Goal: Information Seeking & Learning: Learn about a topic

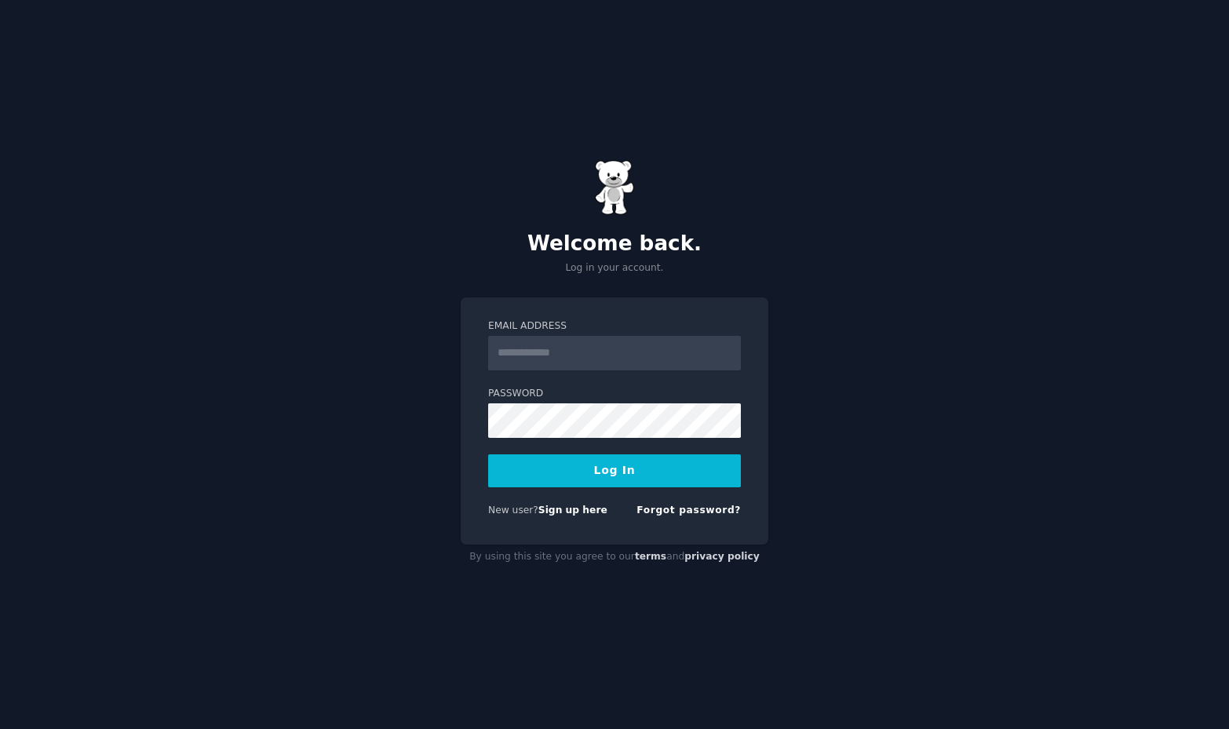
click at [571, 341] on input "Email Address" at bounding box center [614, 353] width 253 height 35
type input "**********"
click at [636, 476] on button "Log In" at bounding box center [614, 470] width 253 height 33
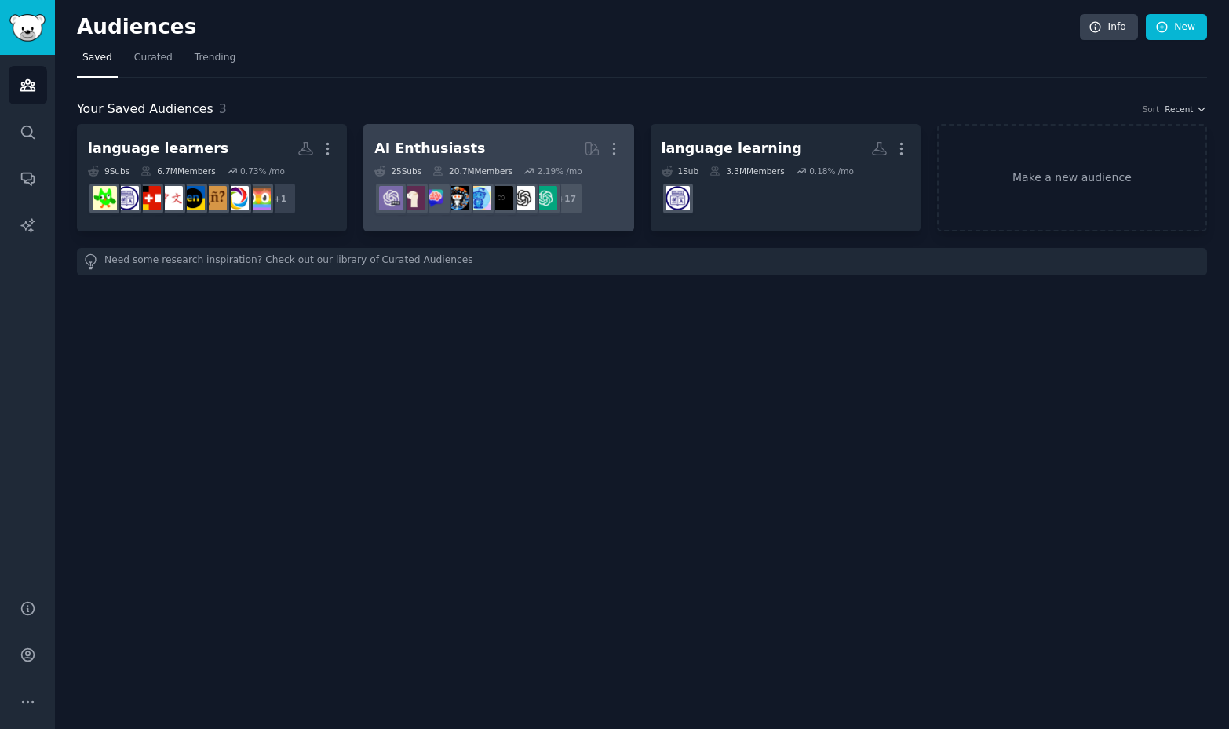
click at [493, 145] on h2 "AI Enthusiasts More" at bounding box center [498, 148] width 248 height 27
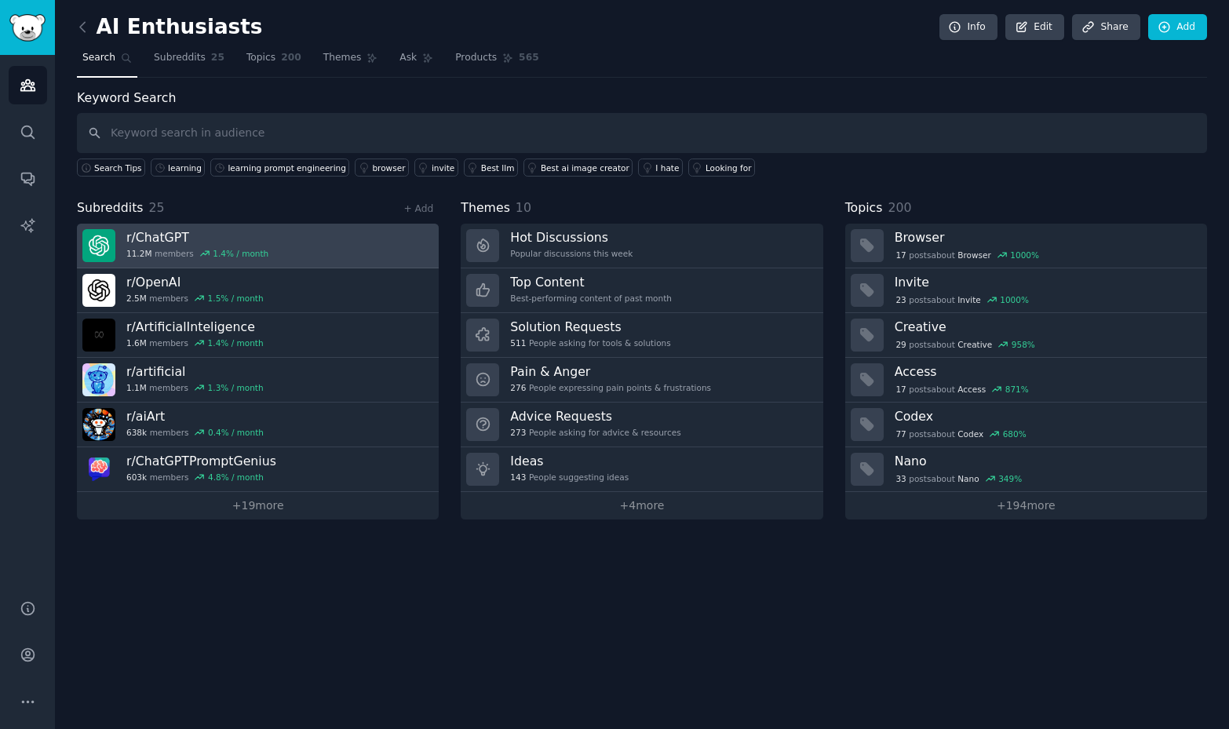
click at [330, 249] on link "r/ ChatGPT 11.2M members 1.4 % / month" at bounding box center [258, 246] width 362 height 45
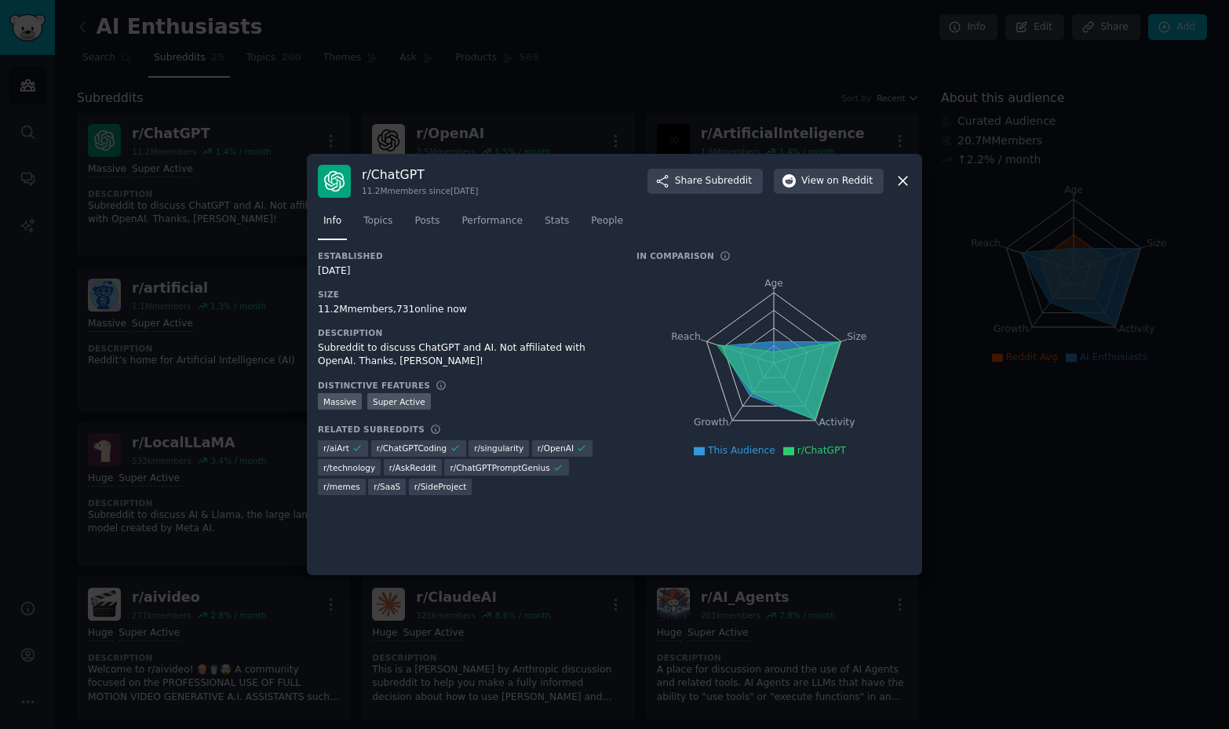
click at [620, 84] on div at bounding box center [614, 364] width 1229 height 729
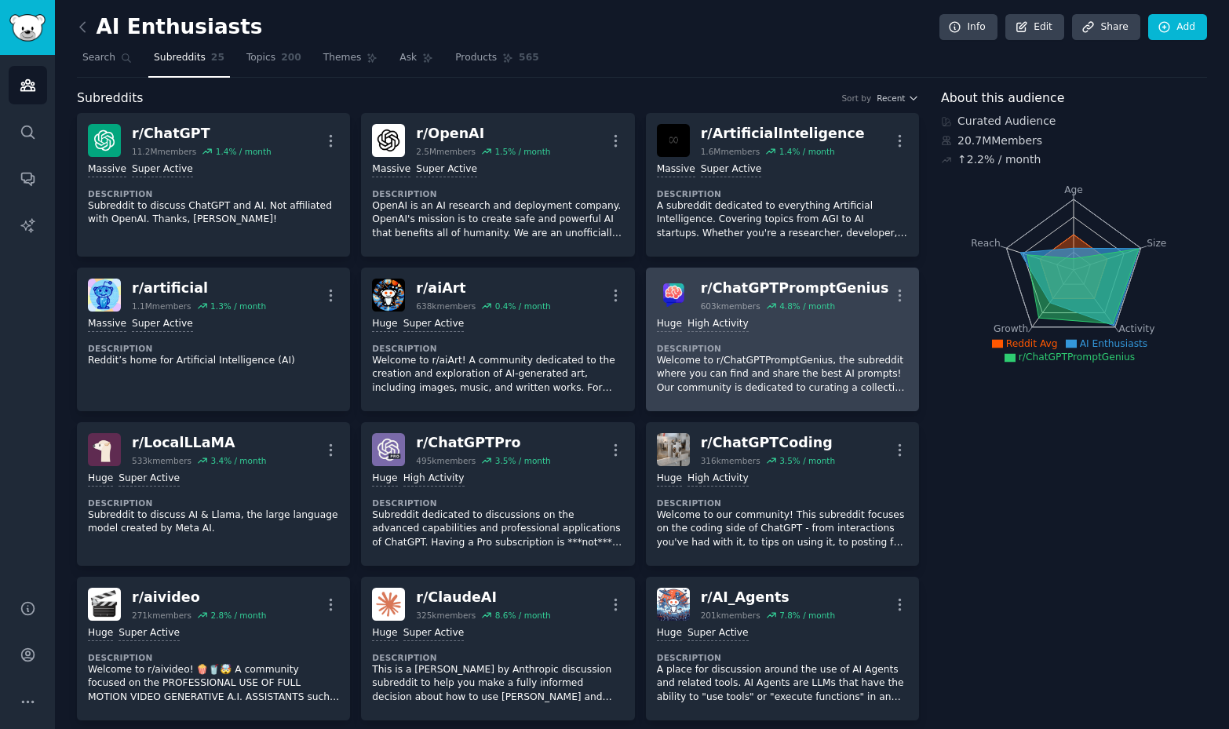
click at [852, 294] on div "r/ ChatGPTPromptGenius" at bounding box center [795, 289] width 188 height 20
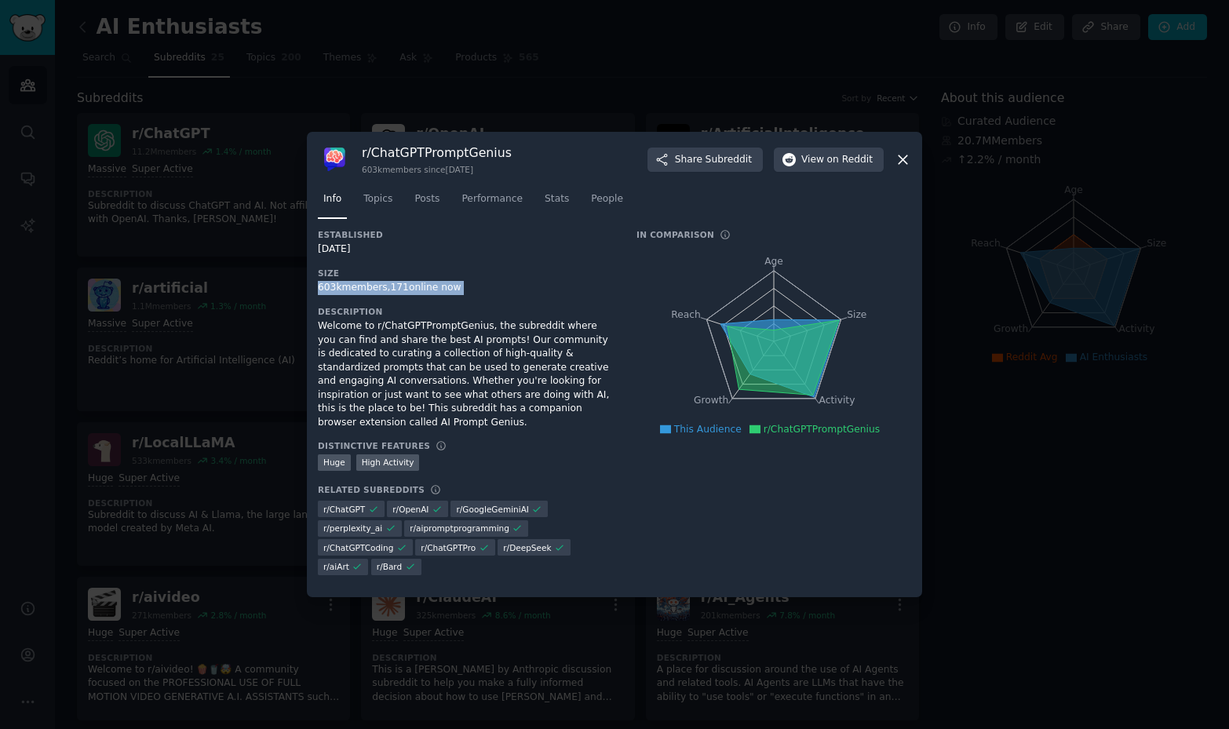
drag, startPoint x: 318, startPoint y: 288, endPoint x: 486, endPoint y: 297, distance: 168.2
click at [486, 297] on div "Established 12/28/2022 Size 603k members, 171 online now Description Welcome to…" at bounding box center [466, 407] width 297 height 357
click at [511, 287] on div "603k members, 171 online now" at bounding box center [466, 288] width 297 height 14
click at [904, 162] on icon at bounding box center [903, 159] width 16 height 16
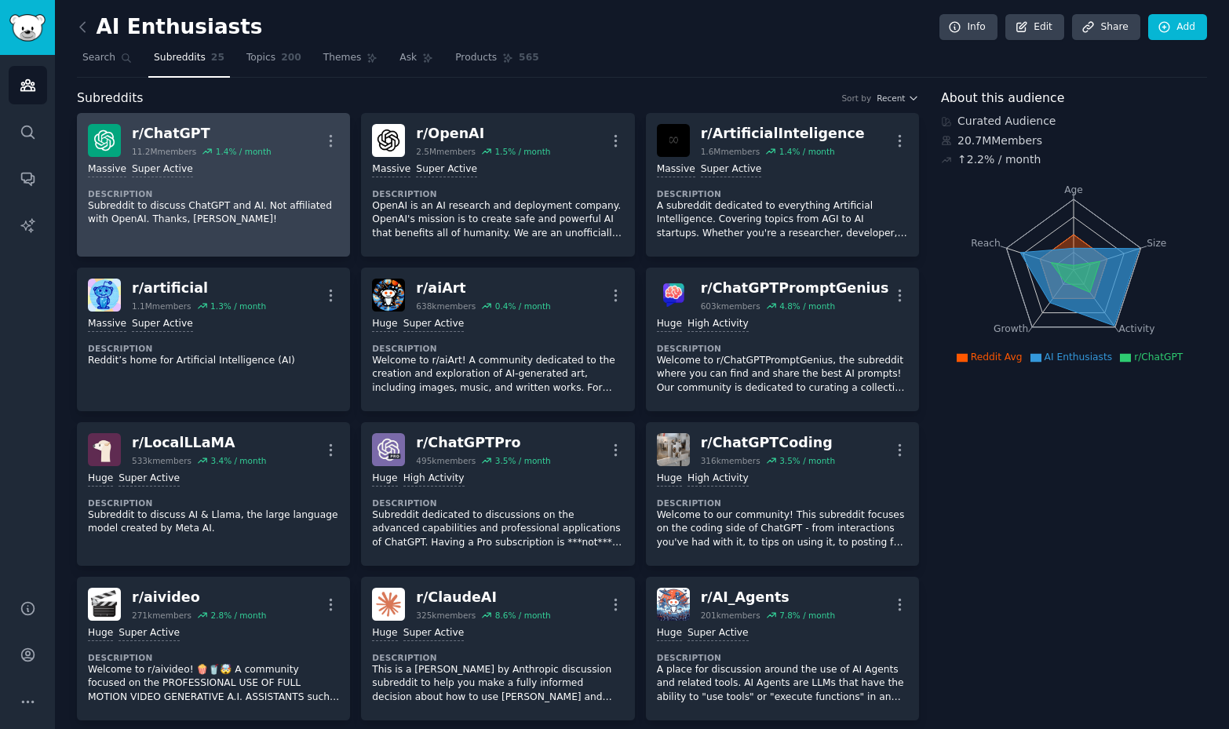
click at [182, 134] on div "r/ ChatGPT" at bounding box center [202, 134] width 140 height 20
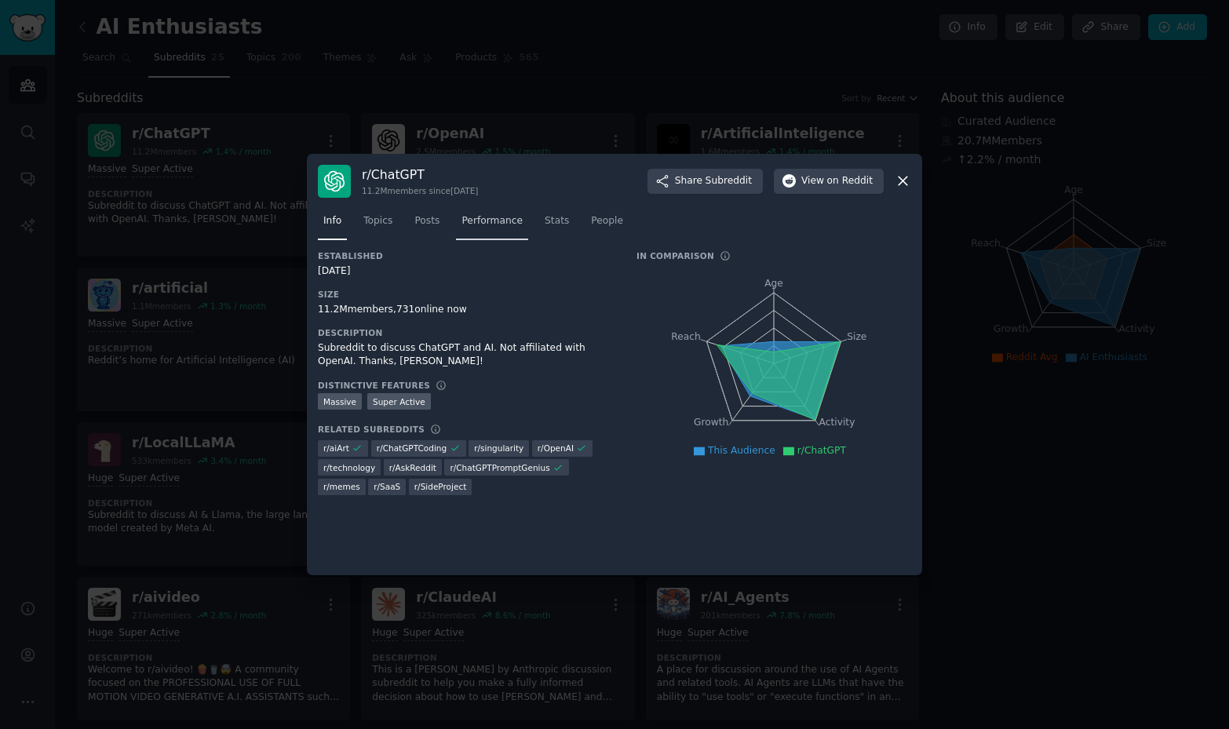
click at [491, 220] on span "Performance" at bounding box center [491, 221] width 61 height 14
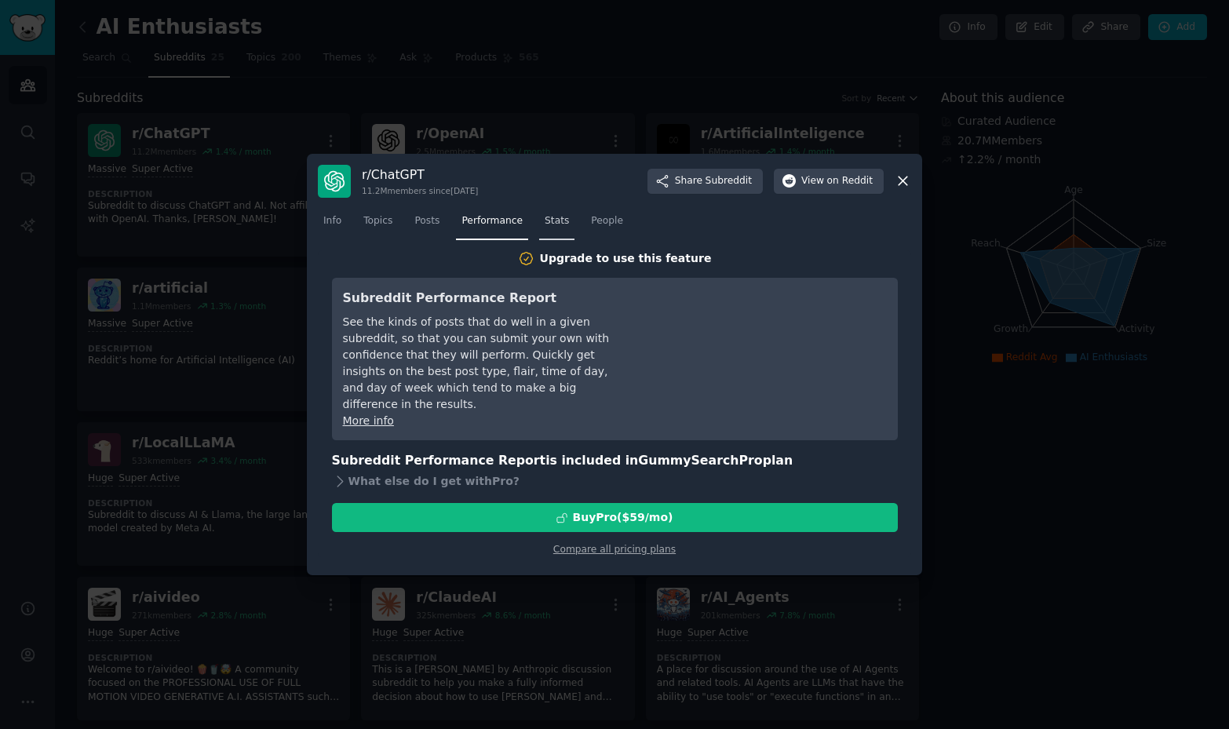
click at [553, 220] on span "Stats" at bounding box center [557, 221] width 24 height 14
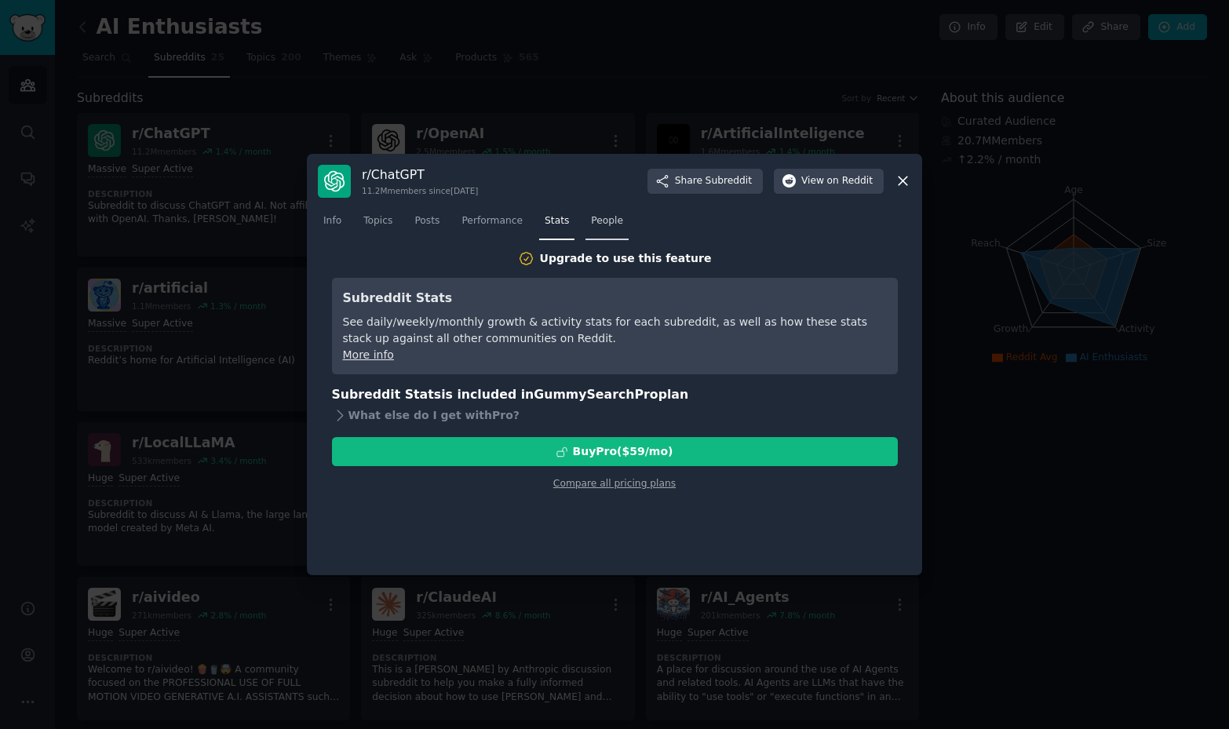
click at [615, 223] on span "People" at bounding box center [607, 221] width 32 height 14
click at [487, 225] on span "Performance" at bounding box center [491, 221] width 61 height 14
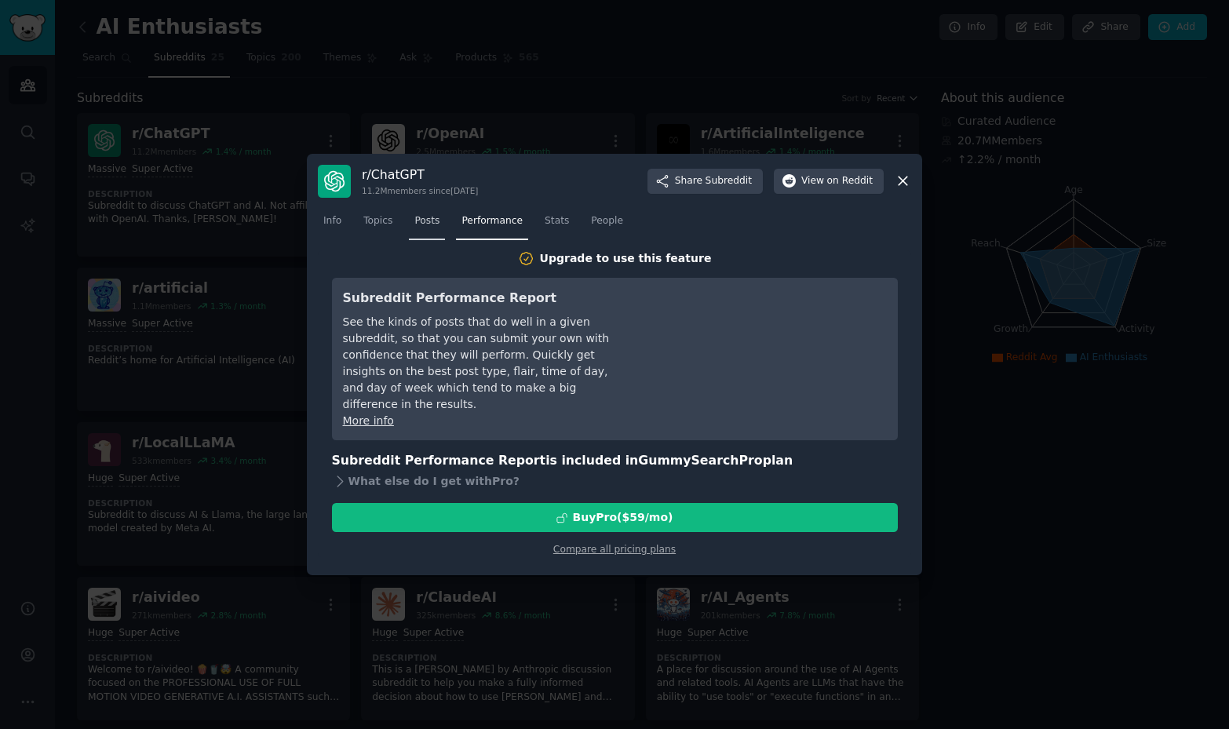
click at [420, 224] on span "Posts" at bounding box center [426, 221] width 25 height 14
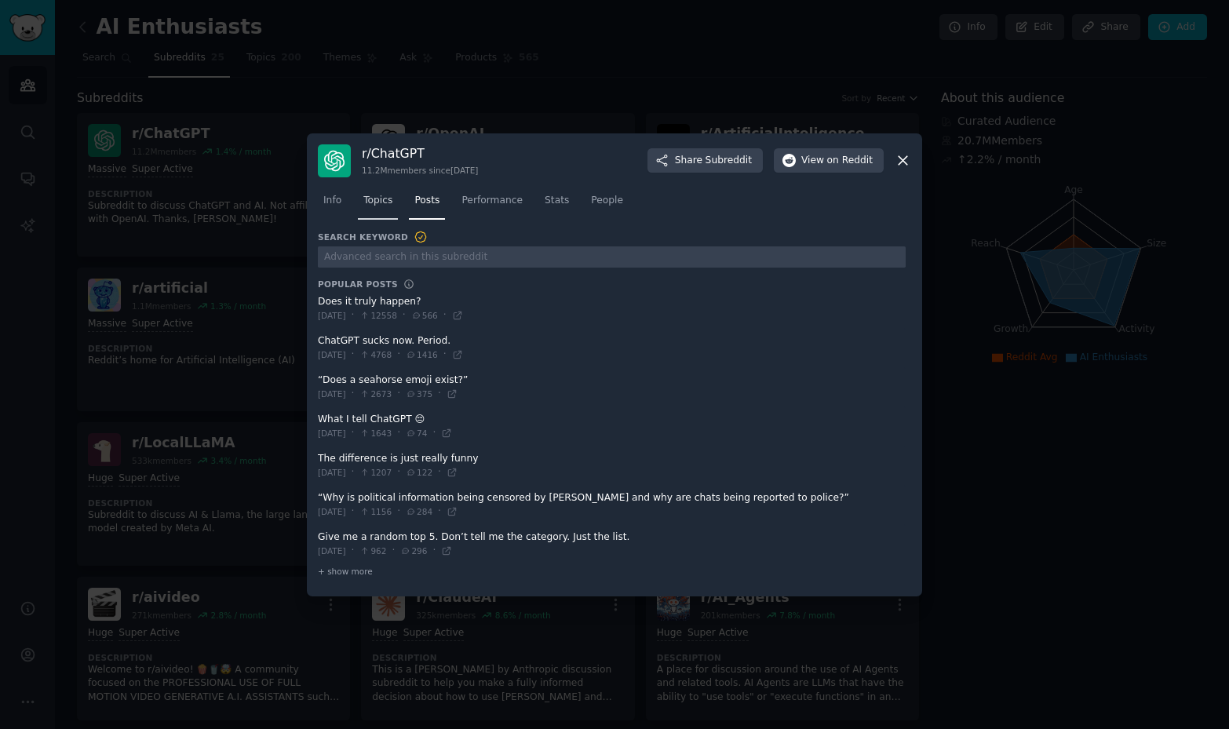
click at [375, 207] on link "Topics" at bounding box center [378, 204] width 40 height 32
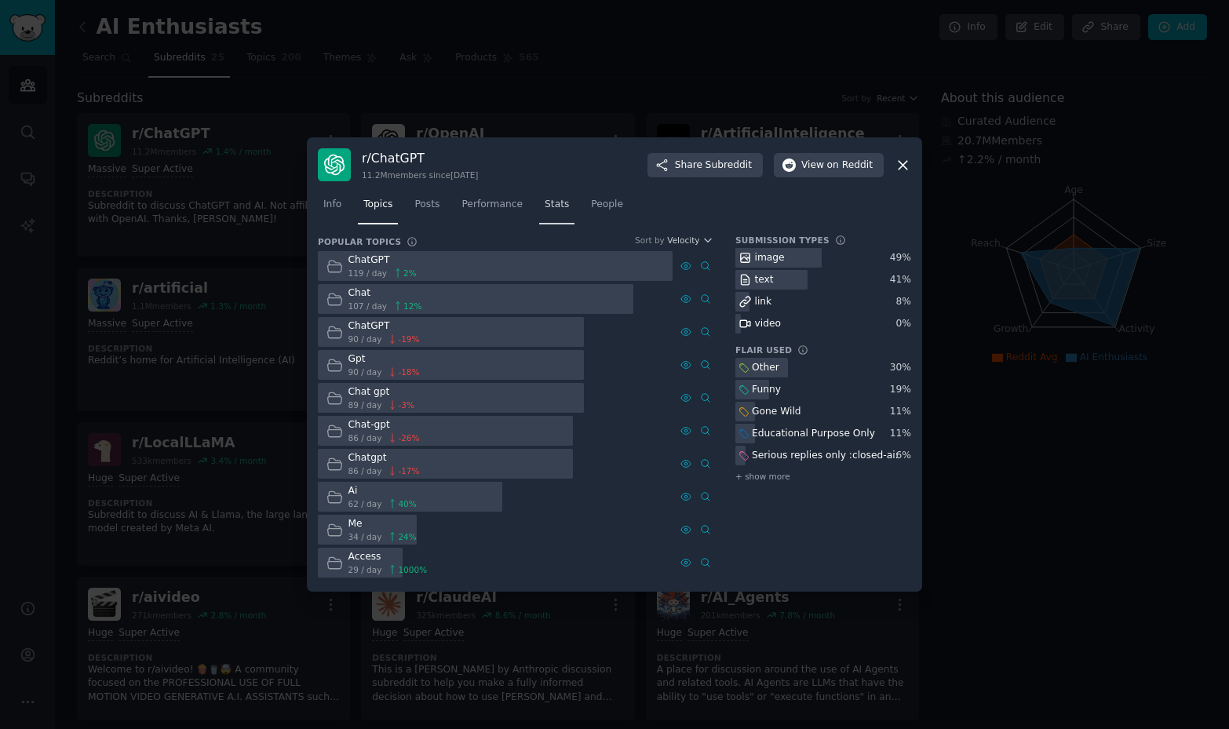
click at [552, 205] on span "Stats" at bounding box center [557, 205] width 24 height 14
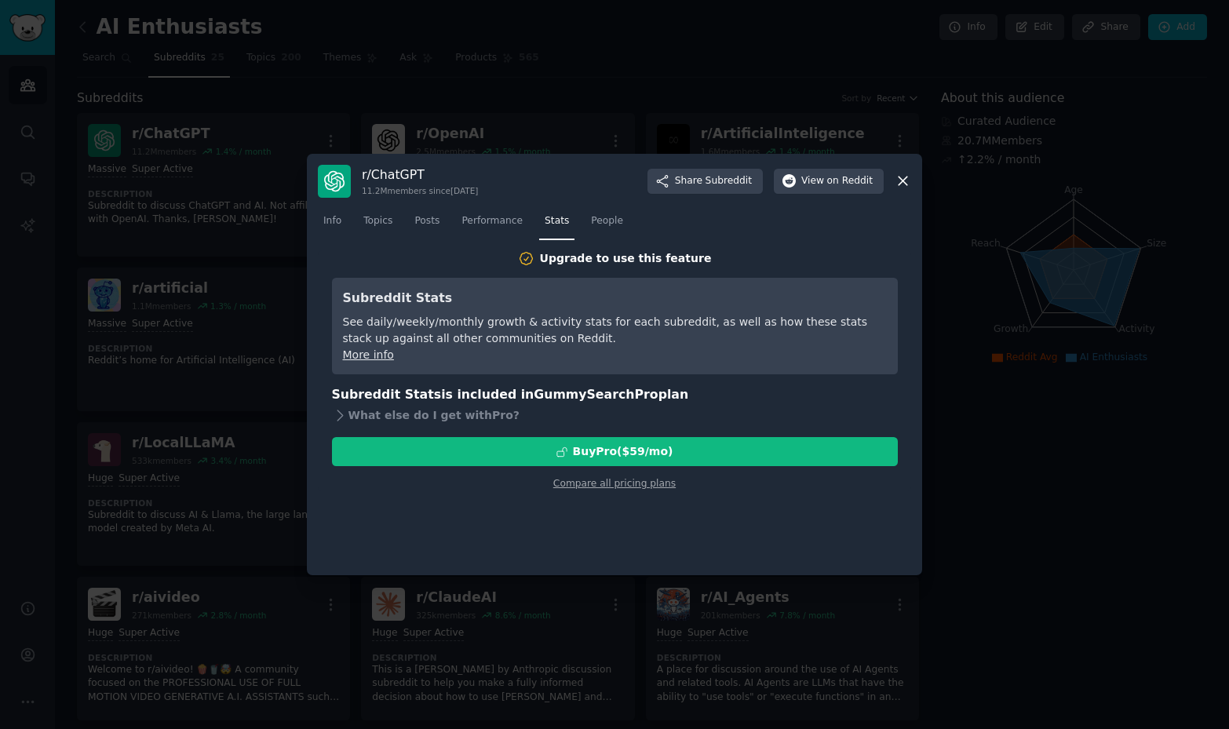
click at [895, 182] on icon at bounding box center [903, 181] width 16 height 16
